Goal: Task Accomplishment & Management: Manage account settings

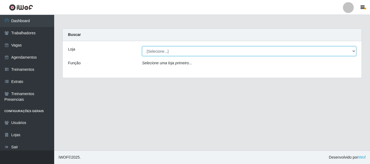
click at [195, 49] on select "[Selecione...] Necão Restaurante" at bounding box center [249, 51] width 214 height 9
select select "334"
click at [142, 47] on select "[Selecione...] Necão Restaurante" at bounding box center [249, 51] width 214 height 9
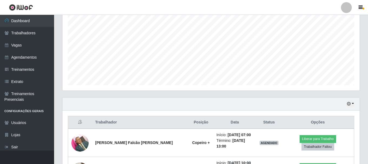
scroll to position [162, 0]
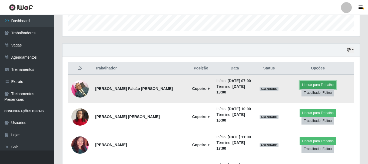
click at [327, 83] on button "Liberar para Trabalho" at bounding box center [318, 85] width 37 height 8
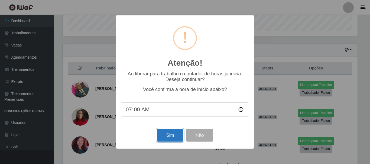
click at [175, 140] on button "Sim" at bounding box center [170, 135] width 26 height 13
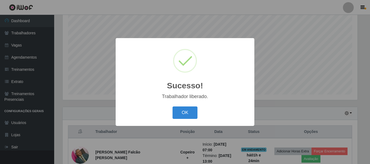
click at [190, 113] on button "OK" at bounding box center [184, 113] width 25 height 13
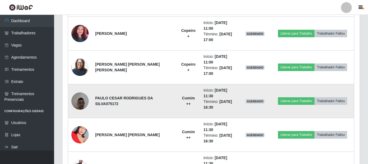
scroll to position [315, 0]
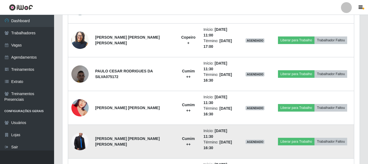
click at [83, 142] on img at bounding box center [79, 142] width 17 height 26
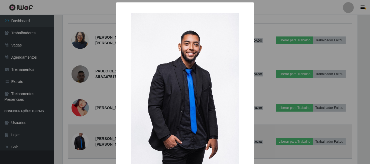
click at [83, 142] on div "× OK Cancel" at bounding box center [185, 82] width 370 height 164
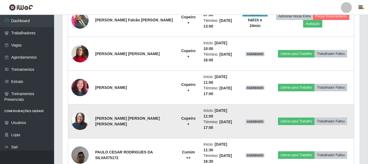
scroll to position [207, 0]
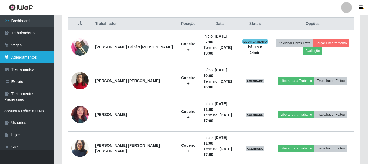
click at [26, 61] on link "Agendamentos" at bounding box center [27, 57] width 54 height 12
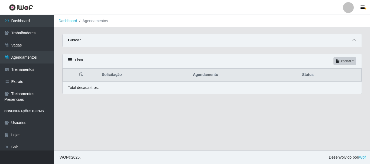
click at [354, 42] on icon at bounding box center [354, 40] width 4 height 4
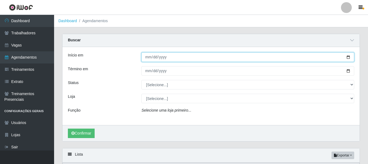
click at [348, 58] on input "Início em" at bounding box center [247, 56] width 213 height 9
type input "[DATE]"
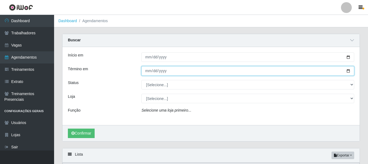
click at [348, 72] on input "Término em" at bounding box center [247, 70] width 213 height 9
type input "[DATE]"
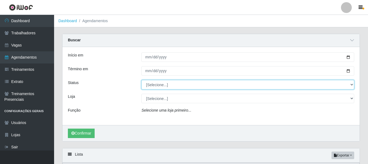
click at [345, 86] on select "[Selecione...] AGENDADO AGUARDANDO LIBERAR EM ANDAMENTO EM REVISÃO FINALIZADO C…" at bounding box center [247, 84] width 213 height 9
click at [141, 80] on select "[Selecione...] AGENDADO AGUARDANDO LIBERAR EM ANDAMENTO EM REVISÃO FINALIZADO C…" at bounding box center [247, 84] width 213 height 9
click at [351, 87] on select "[Selecione...] AGENDADO AGUARDANDO LIBERAR EM ANDAMENTO EM REVISÃO FINALIZADO C…" at bounding box center [247, 84] width 213 height 9
select select "CANCELADO"
click at [141, 80] on select "[Selecione...] AGENDADO AGUARDANDO LIBERAR EM ANDAMENTO EM REVISÃO FINALIZADO C…" at bounding box center [247, 84] width 213 height 9
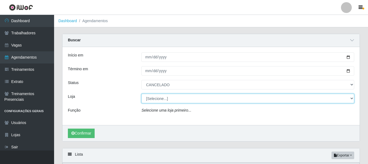
click at [218, 100] on select "[Selecione...] Necão Restaurante" at bounding box center [247, 98] width 213 height 9
select select "334"
click at [141, 94] on select "[Selecione...] Necão Restaurante" at bounding box center [247, 98] width 213 height 9
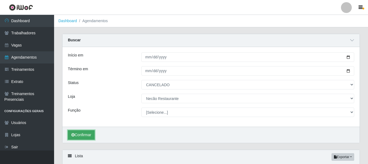
click at [87, 134] on button "Confirmar" at bounding box center [81, 134] width 27 height 9
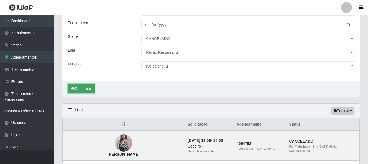
click at [84, 90] on button "Confirmar" at bounding box center [81, 88] width 27 height 9
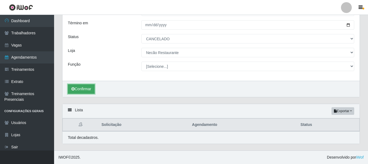
click at [90, 89] on button "Confirmar" at bounding box center [81, 88] width 27 height 9
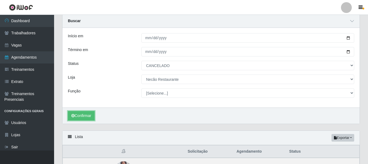
scroll to position [0, 0]
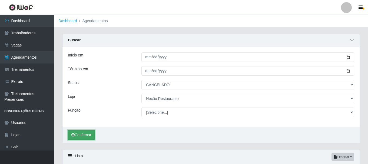
click at [91, 137] on button "Confirmar" at bounding box center [81, 134] width 27 height 9
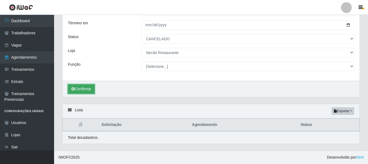
click at [85, 90] on button "Confirmar" at bounding box center [81, 88] width 27 height 9
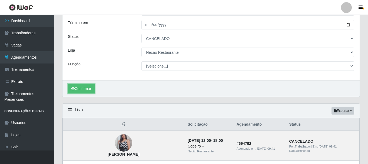
scroll to position [0, 0]
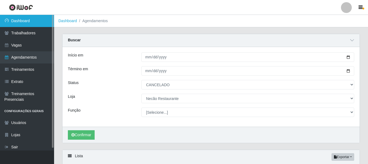
click at [29, 23] on link "Dashboard" at bounding box center [27, 21] width 54 height 12
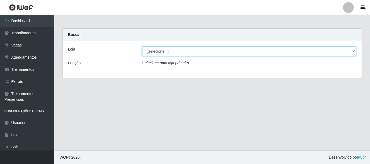
click at [339, 50] on select "[Selecione...] Necão Restaurante" at bounding box center [249, 51] width 214 height 9
select select "334"
click at [142, 47] on select "[Selecione...] Necão Restaurante" at bounding box center [249, 51] width 214 height 9
